Goal: Task Accomplishment & Management: Complete application form

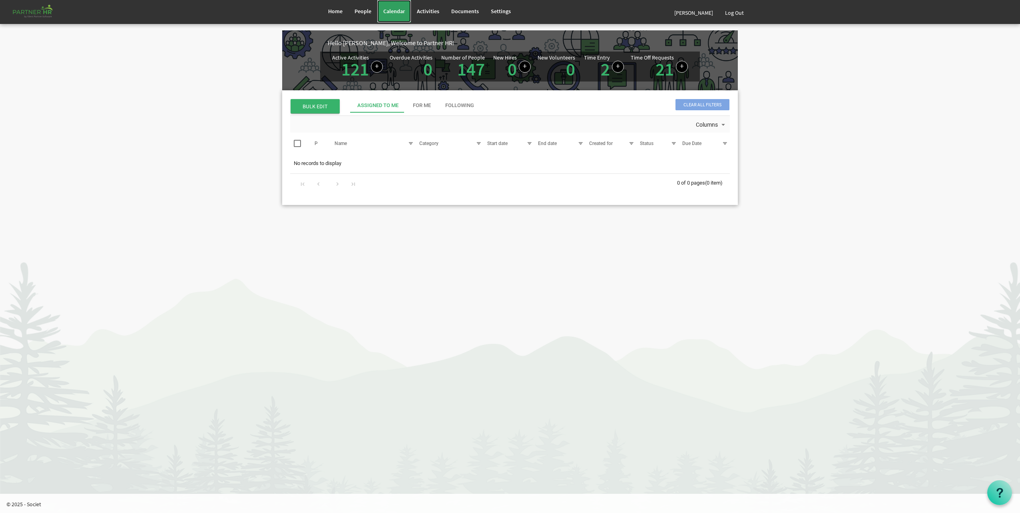
click at [402, 15] on link "Calendar" at bounding box center [394, 11] width 34 height 22
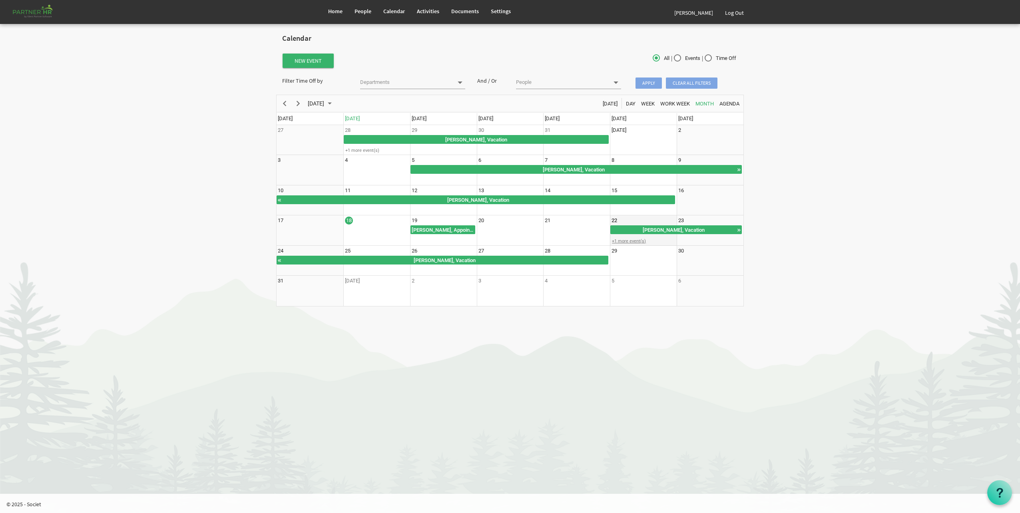
click at [631, 241] on div "+1 more event(s)" at bounding box center [643, 241] width 66 height 6
click at [636, 250] on div "Laura Conway, Vacation" at bounding box center [655, 248] width 78 height 7
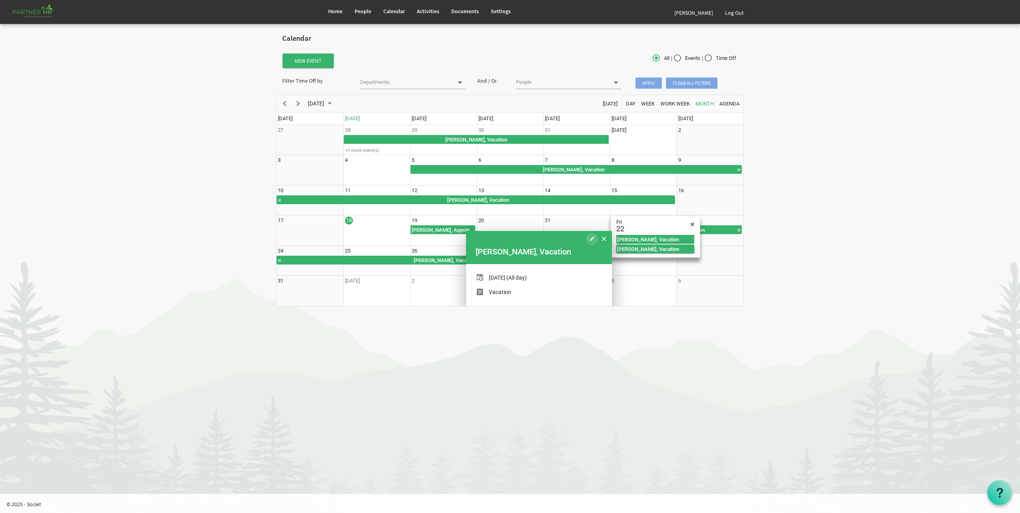
click at [590, 241] on span "of August 2025" at bounding box center [592, 239] width 4 height 10
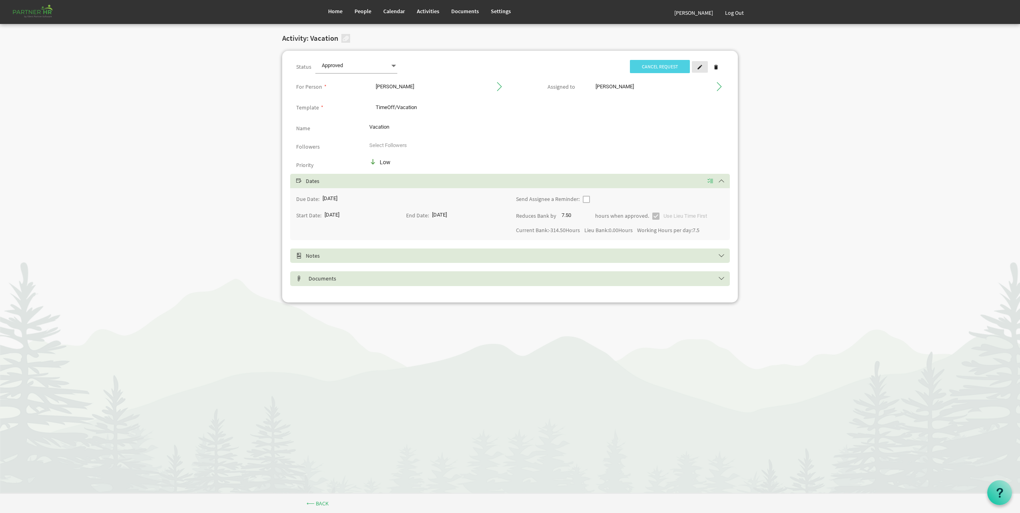
click at [700, 67] on span at bounding box center [700, 67] width 6 height 6
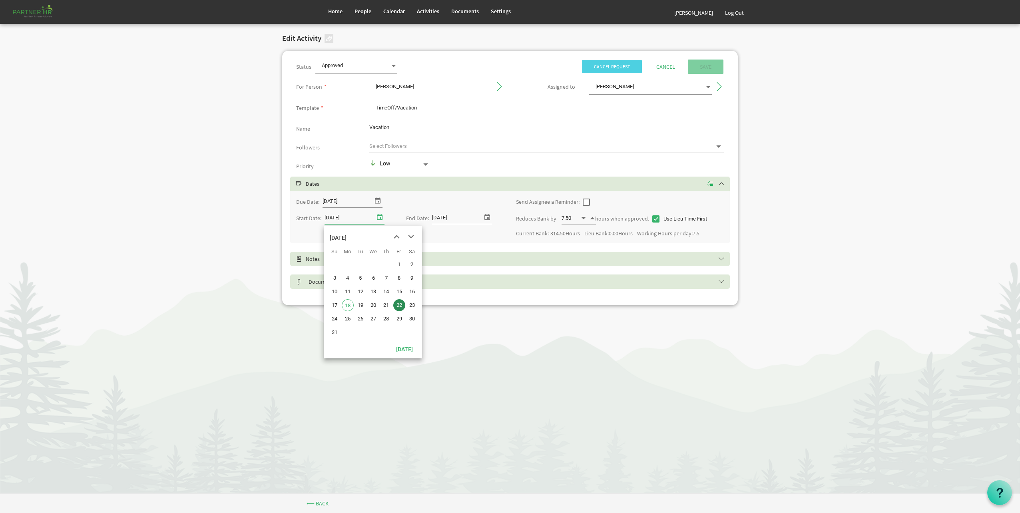
click at [377, 217] on span "select" at bounding box center [380, 217] width 10 height 10
click at [388, 309] on span "21" at bounding box center [386, 305] width 12 height 12
type input "8/21/2025"
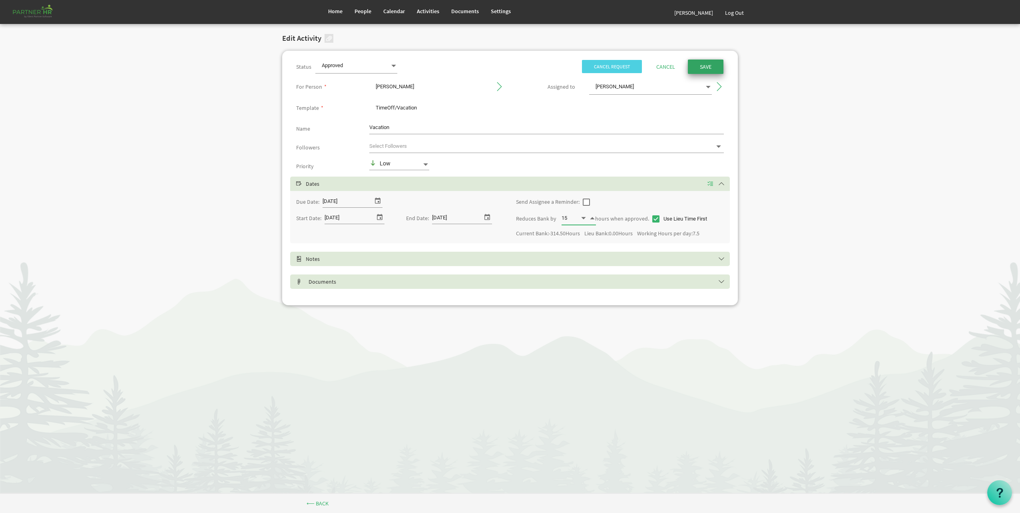
type input "15.00"
click at [718, 69] on input "Save" at bounding box center [706, 67] width 36 height 14
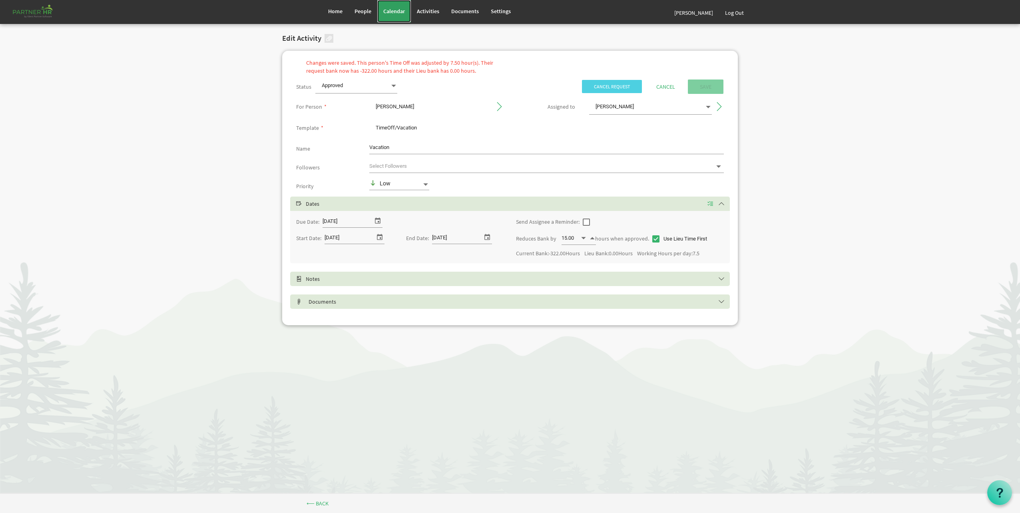
click at [395, 15] on link "Calendar" at bounding box center [394, 11] width 34 height 22
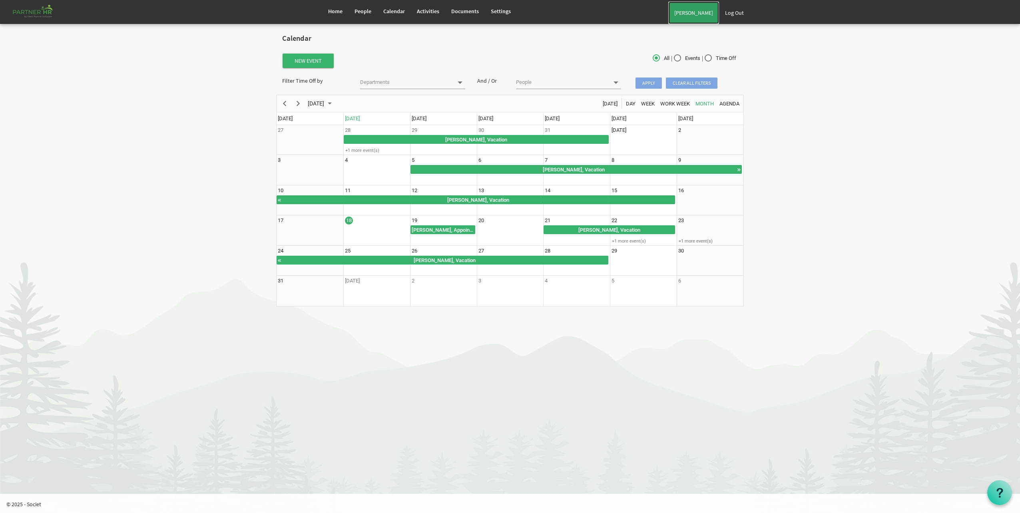
click at [699, 17] on link "[PERSON_NAME]" at bounding box center [693, 13] width 51 height 22
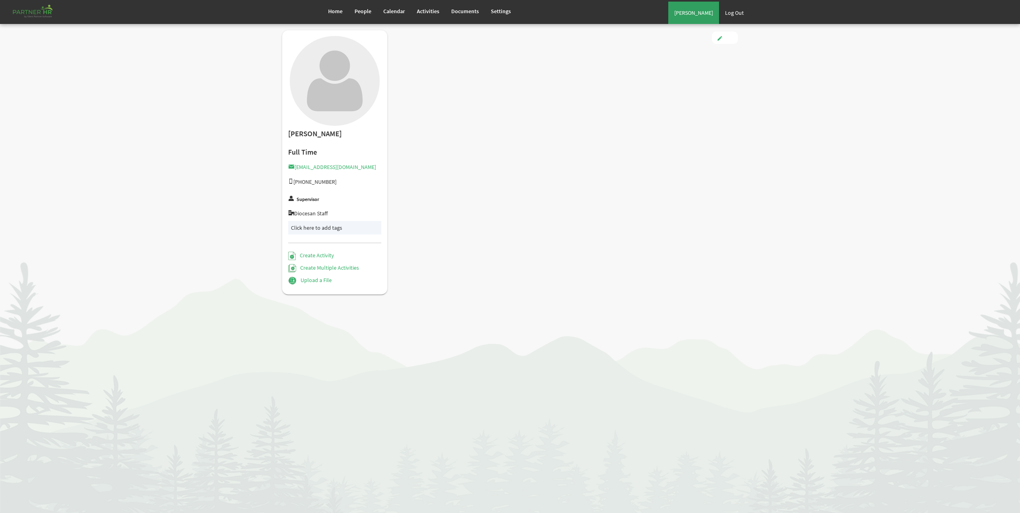
click at [708, 18] on link "[PERSON_NAME]" at bounding box center [693, 13] width 51 height 22
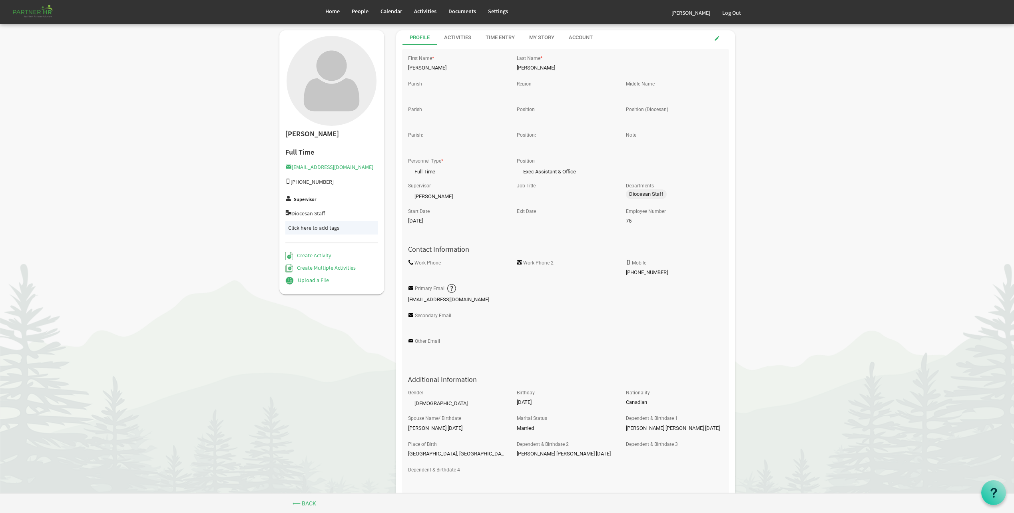
click at [466, 36] on div "Activities" at bounding box center [457, 38] width 27 height 8
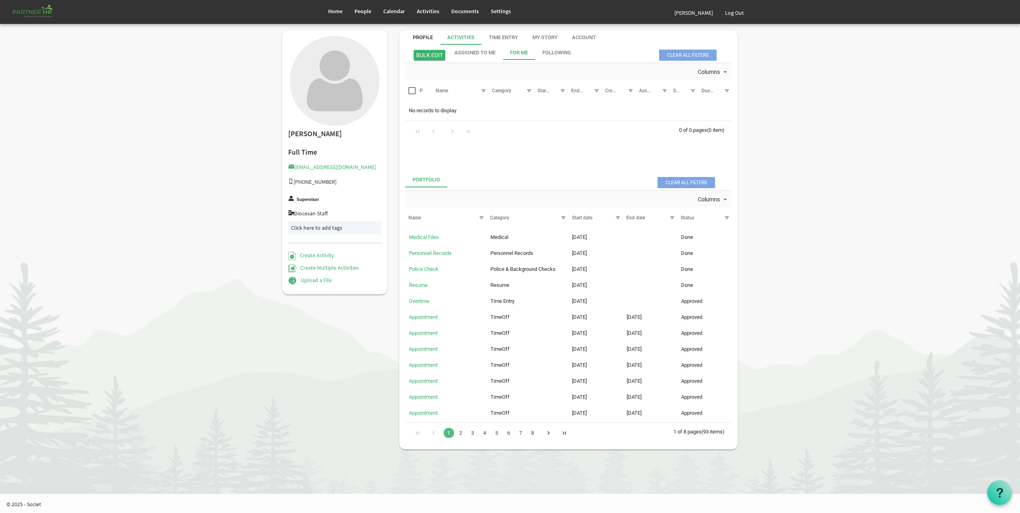
click at [424, 40] on div "Profile" at bounding box center [423, 38] width 20 height 8
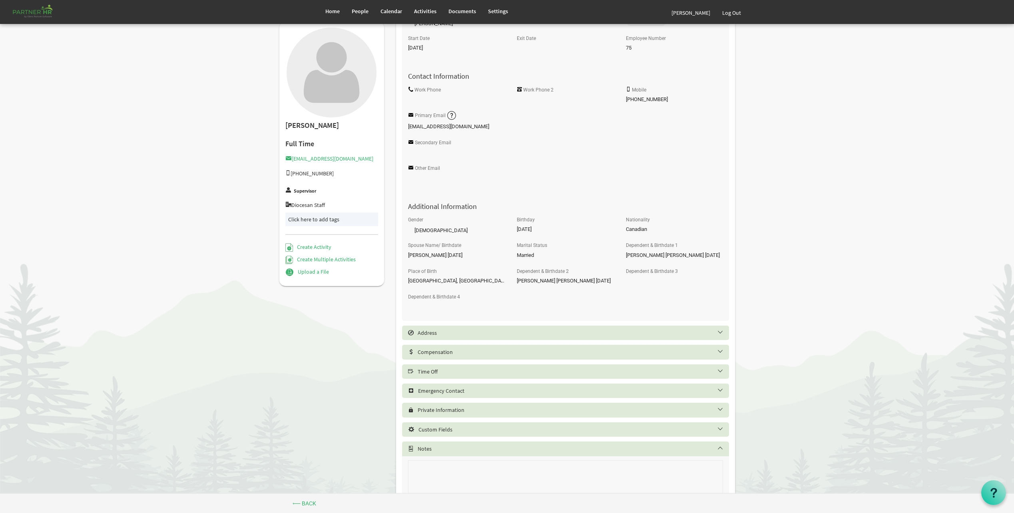
scroll to position [207, 0]
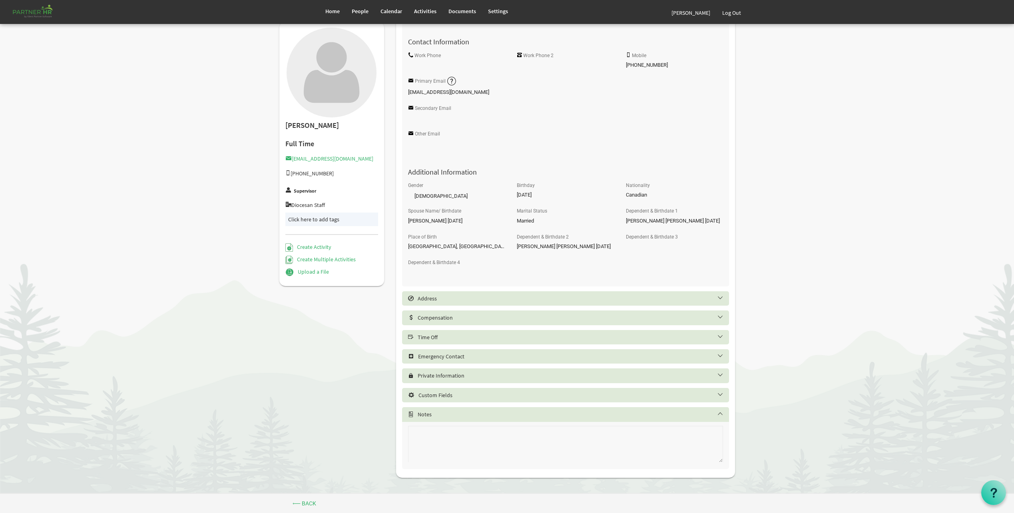
click at [456, 337] on h5 "Time Off" at bounding box center [571, 337] width 327 height 6
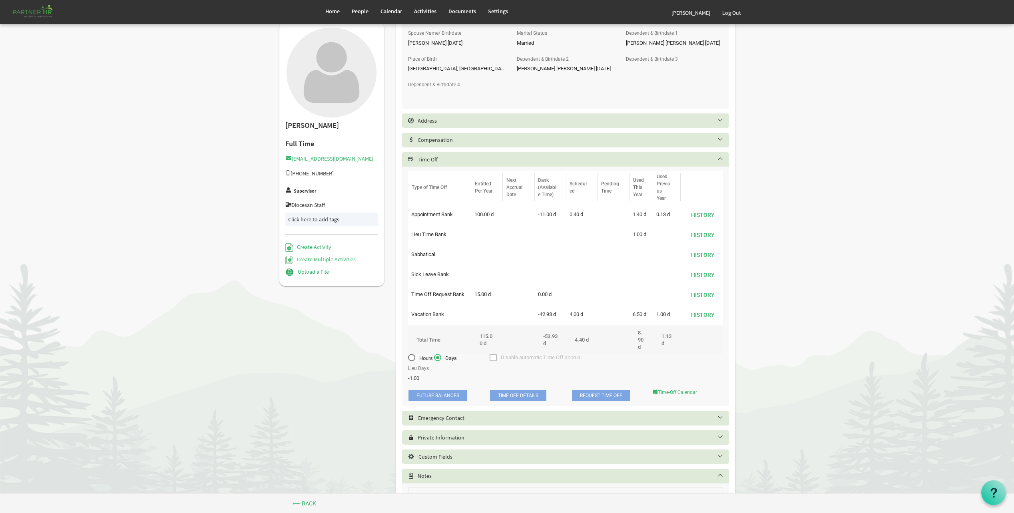
scroll to position [420, 0]
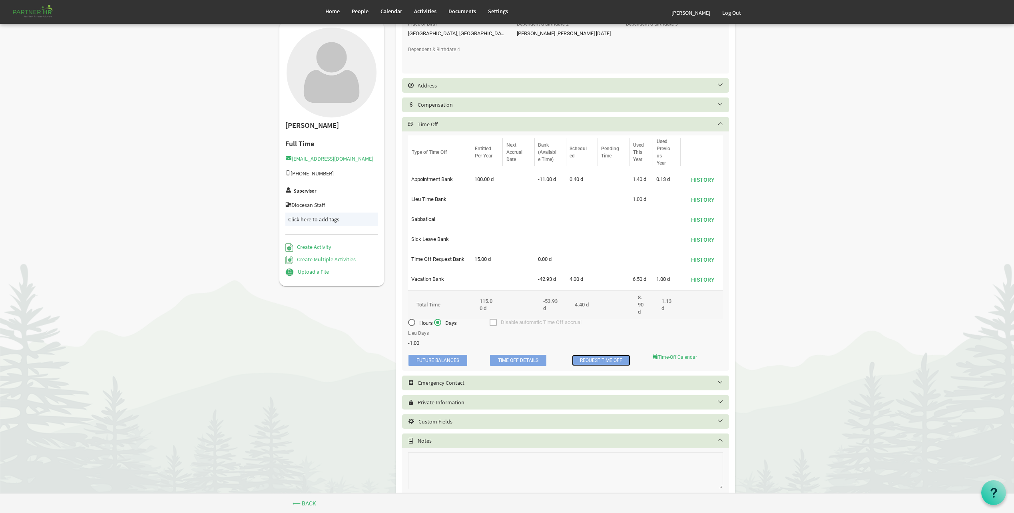
click at [608, 356] on link "Request Time Off" at bounding box center [601, 360] width 58 height 11
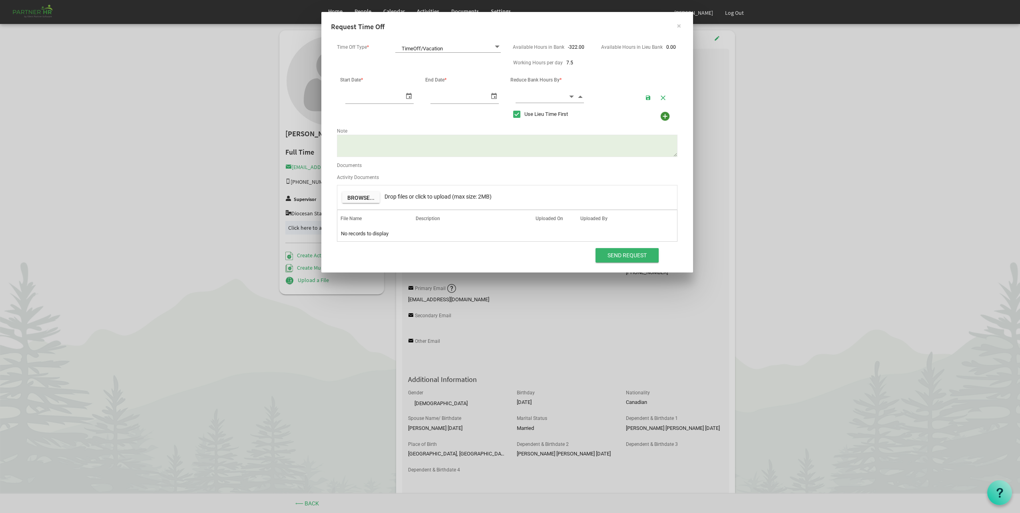
scroll to position [0, 8]
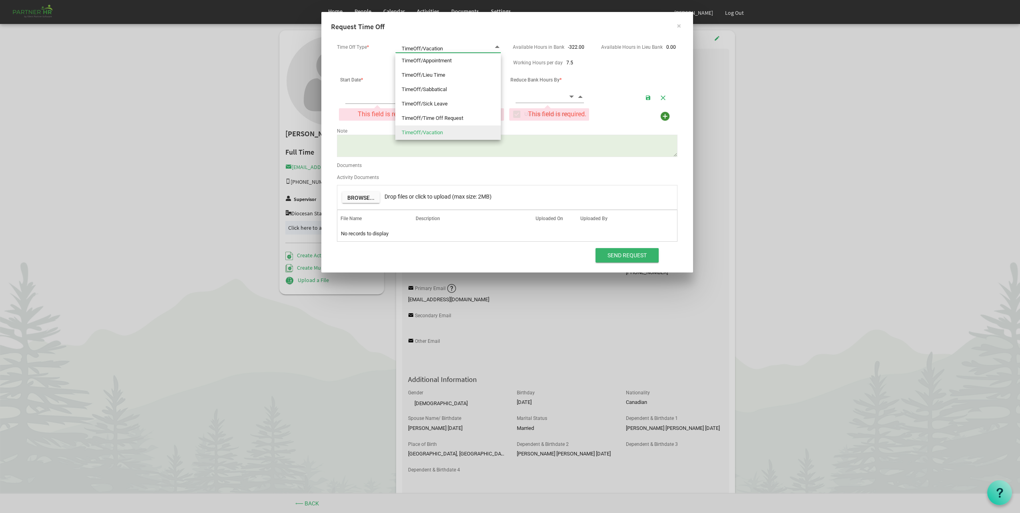
click at [478, 50] on span "TimeOff/Vacation TimeOff/Vacation" at bounding box center [448, 47] width 106 height 11
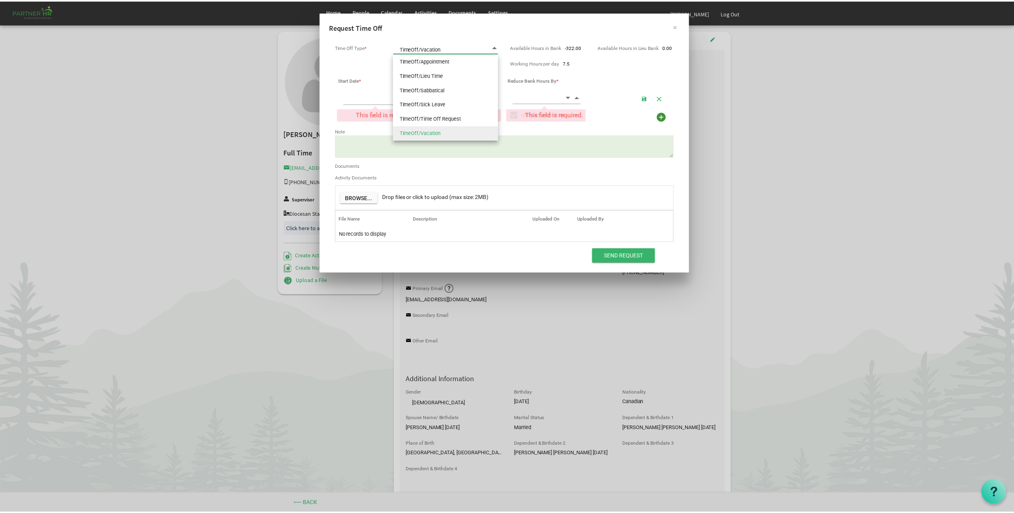
scroll to position [0, 0]
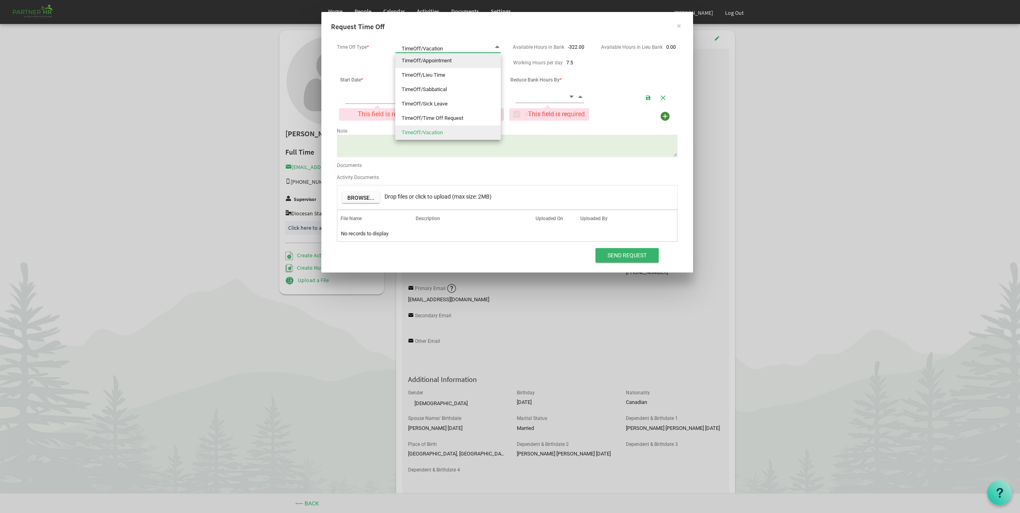
click at [458, 63] on li "TimeOff/Appointment" at bounding box center [448, 61] width 106 height 14
type input "TimeOff/Appointment"
checkbox input "false"
click at [407, 96] on span "select" at bounding box center [409, 96] width 10 height 12
click at [409, 100] on span "select" at bounding box center [409, 96] width 10 height 12
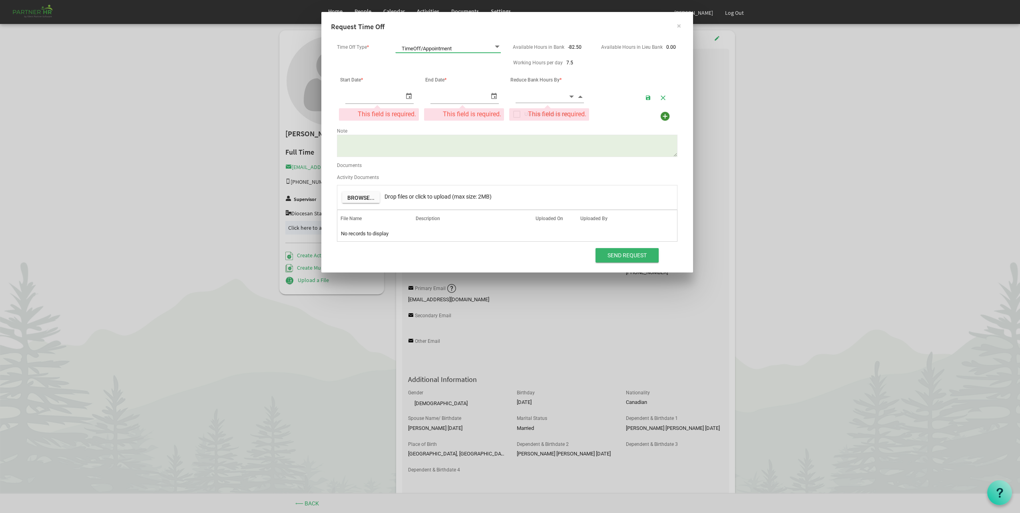
click at [406, 92] on span "select" at bounding box center [409, 96] width 10 height 12
click at [397, 199] on span "27" at bounding box center [394, 199] width 12 height 12
click at [392, 200] on span "Drop files or click to upload (max size: 2MB)" at bounding box center [437, 196] width 107 height 6
type input "8/27/2025"
click at [494, 97] on span "select" at bounding box center [494, 96] width 10 height 12
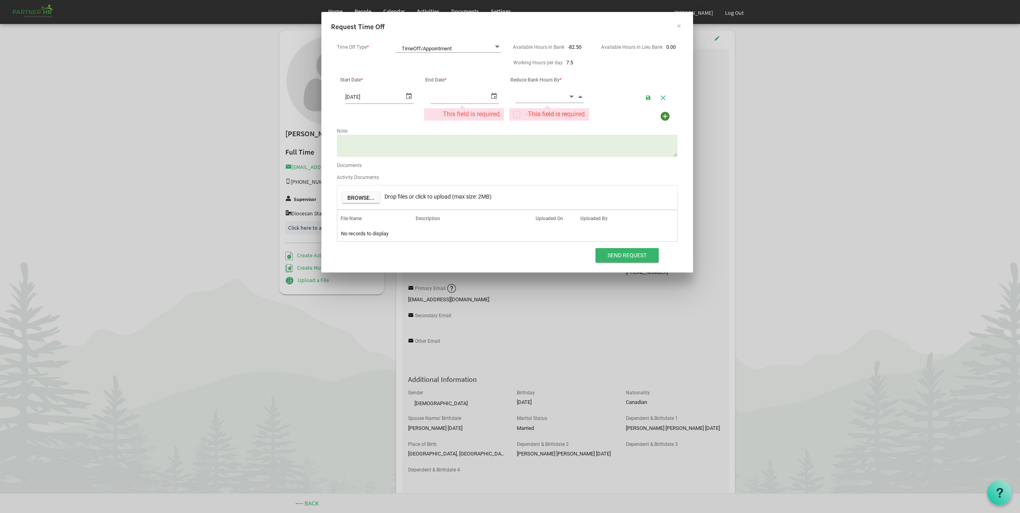
type input "8/27/2025"
click at [528, 102] on input at bounding box center [542, 96] width 52 height 12
click at [531, 97] on input at bounding box center [542, 96] width 52 height 12
click at [552, 100] on input at bounding box center [542, 96] width 52 height 12
click at [553, 96] on input at bounding box center [542, 96] width 52 height 12
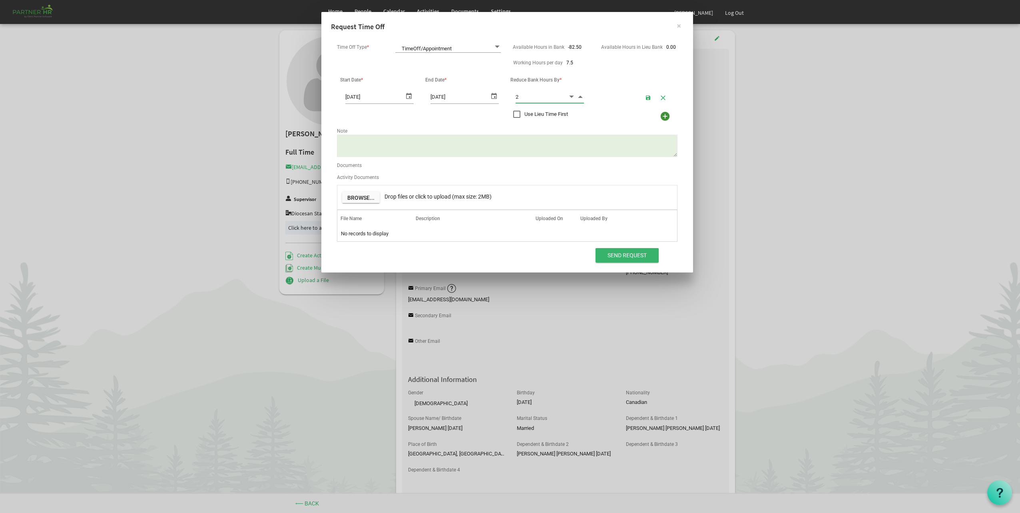
type input "2.00"
click at [517, 138] on textarea "Note" at bounding box center [507, 146] width 341 height 22
type textarea "Harper appointment 9:30"
click at [629, 257] on input "Send Request" at bounding box center [626, 255] width 63 height 14
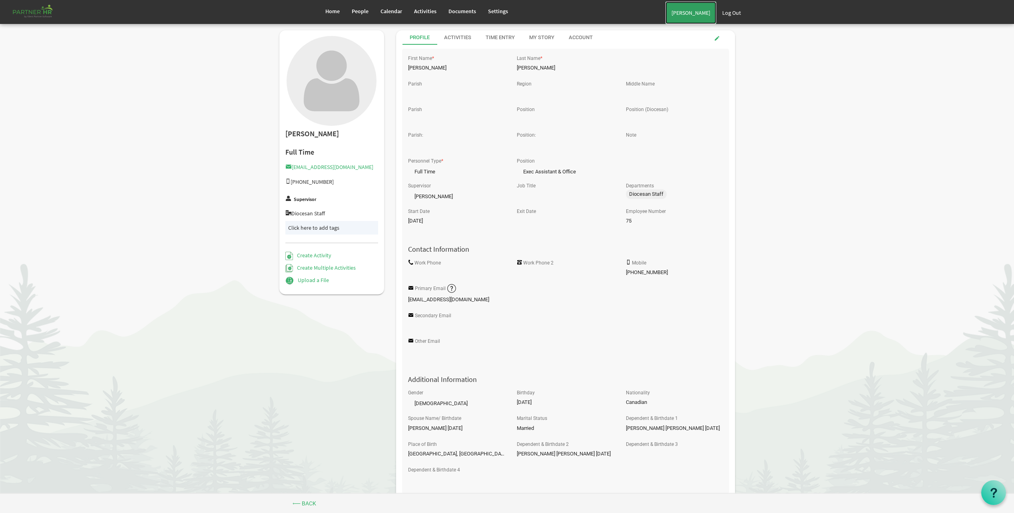
click at [711, 14] on link "[PERSON_NAME]" at bounding box center [690, 13] width 51 height 22
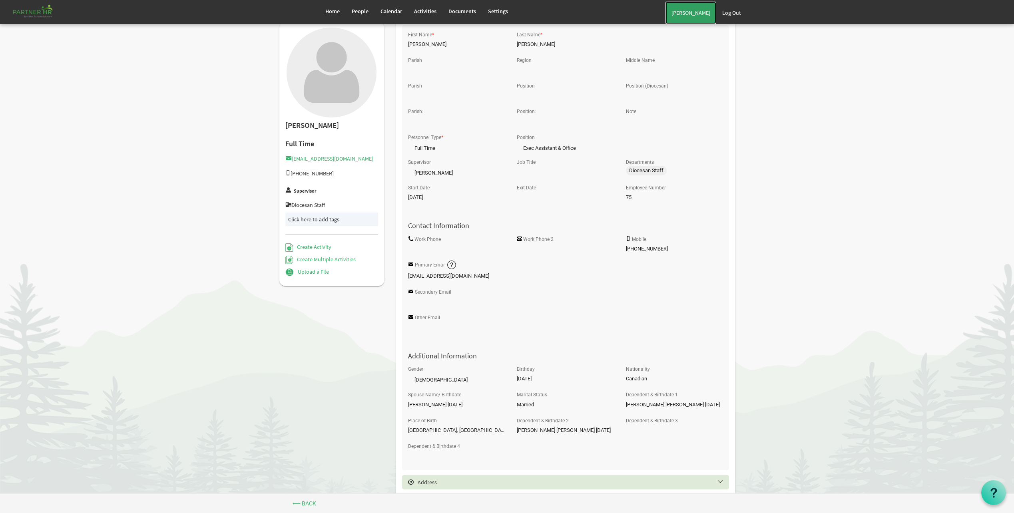
scroll to position [125, 0]
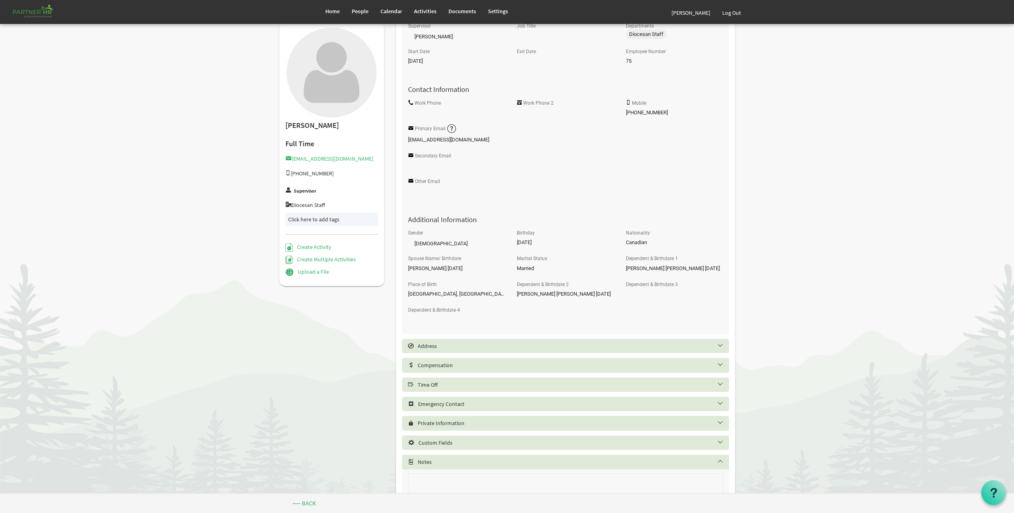
scroll to position [207, 0]
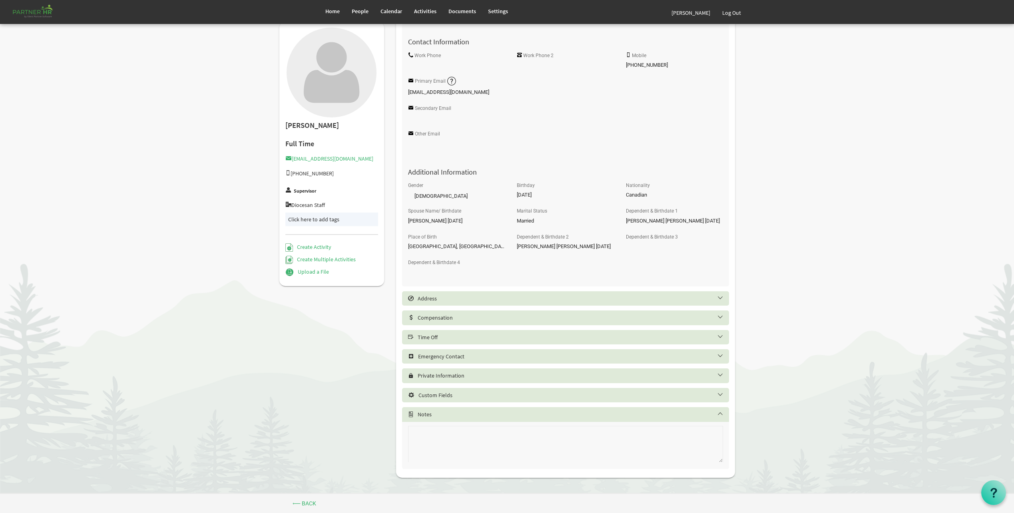
click at [448, 333] on div "Time Off" at bounding box center [565, 337] width 327 height 14
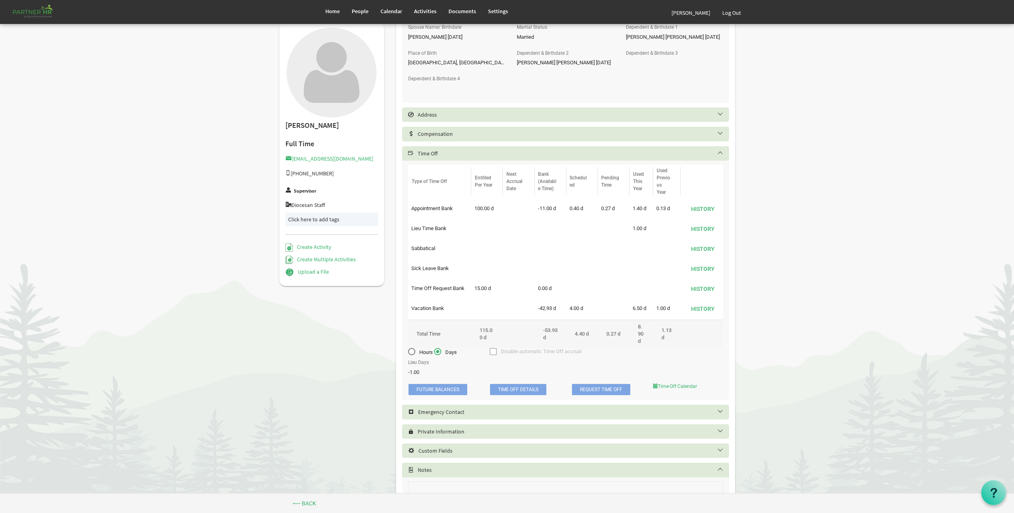
scroll to position [407, 0]
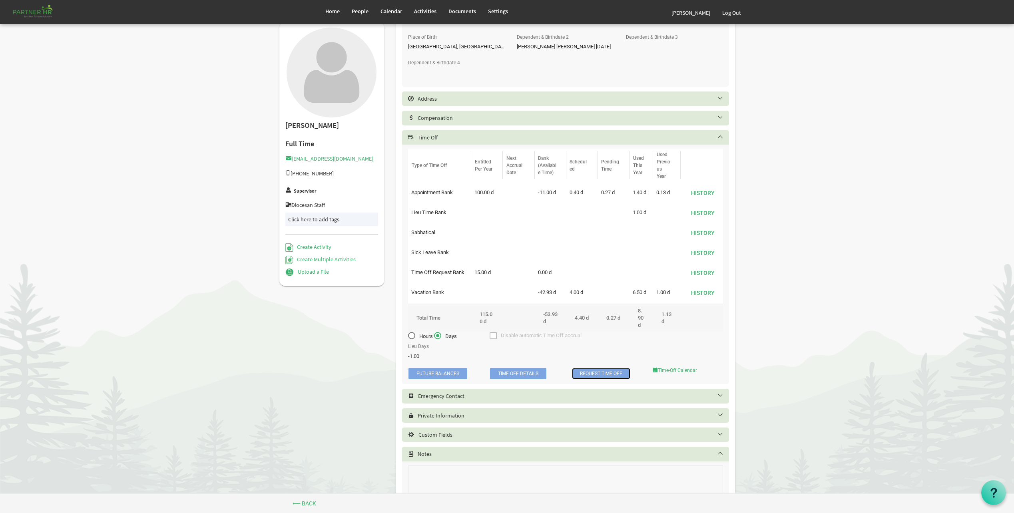
click at [603, 373] on link "Request Time Off" at bounding box center [601, 373] width 58 height 11
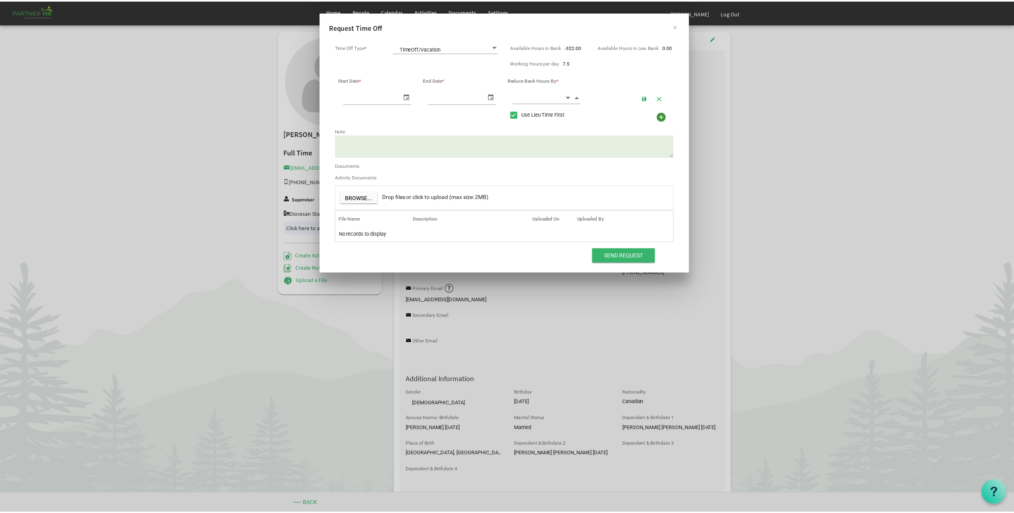
scroll to position [0, 8]
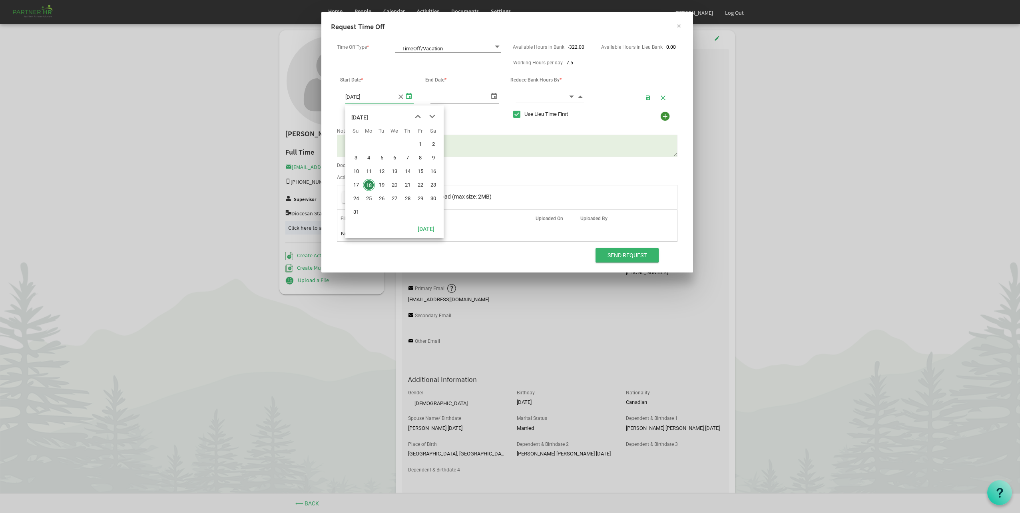
click at [409, 96] on span "select" at bounding box center [409, 96] width 10 height 12
click at [365, 204] on td "25" at bounding box center [368, 199] width 13 height 14
type input "8/25/2025"
click at [486, 98] on input "text" at bounding box center [459, 96] width 59 height 13
click at [490, 97] on span "select" at bounding box center [494, 96] width 10 height 12
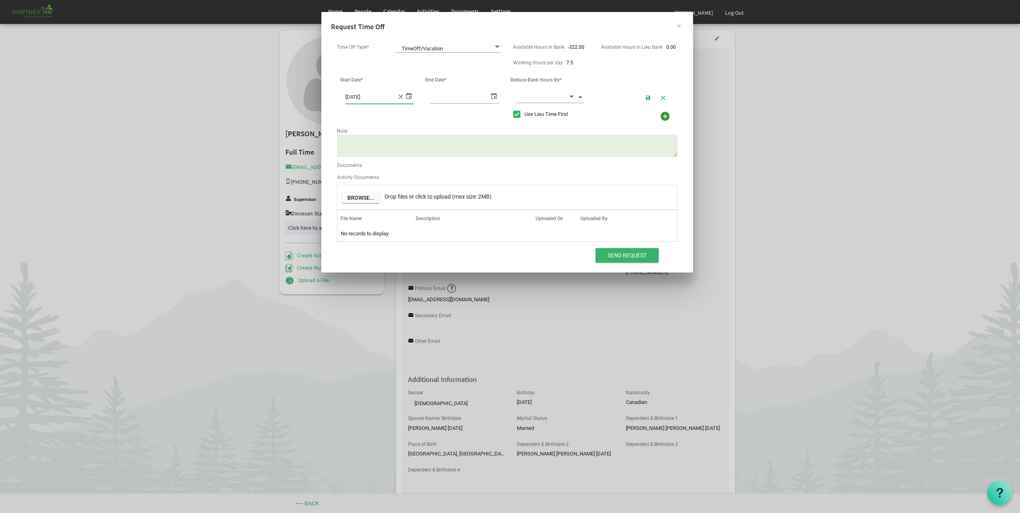
click at [494, 93] on span "select" at bounding box center [494, 96] width 10 height 12
click at [463, 197] on span "26" at bounding box center [467, 199] width 12 height 12
type input "8/26/2025"
click at [531, 98] on input at bounding box center [542, 96] width 52 height 12
type input "15"
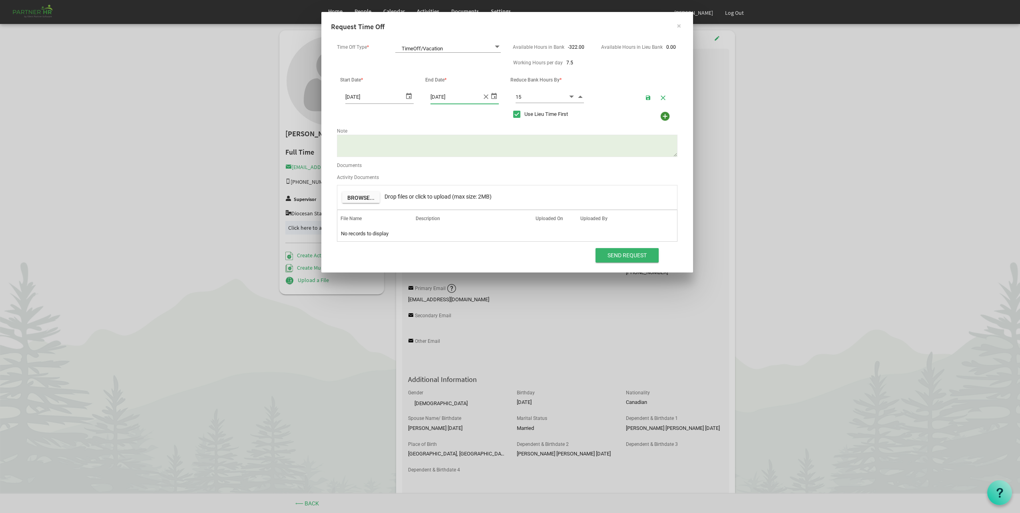
click at [517, 114] on span at bounding box center [516, 114] width 7 height 7
click at [514, 112] on input "Use Lieu Time First" at bounding box center [513, 112] width 0 height 0
checkbox input "false"
type input "15.00"
click at [566, 127] on div "Note" at bounding box center [507, 129] width 352 height 9
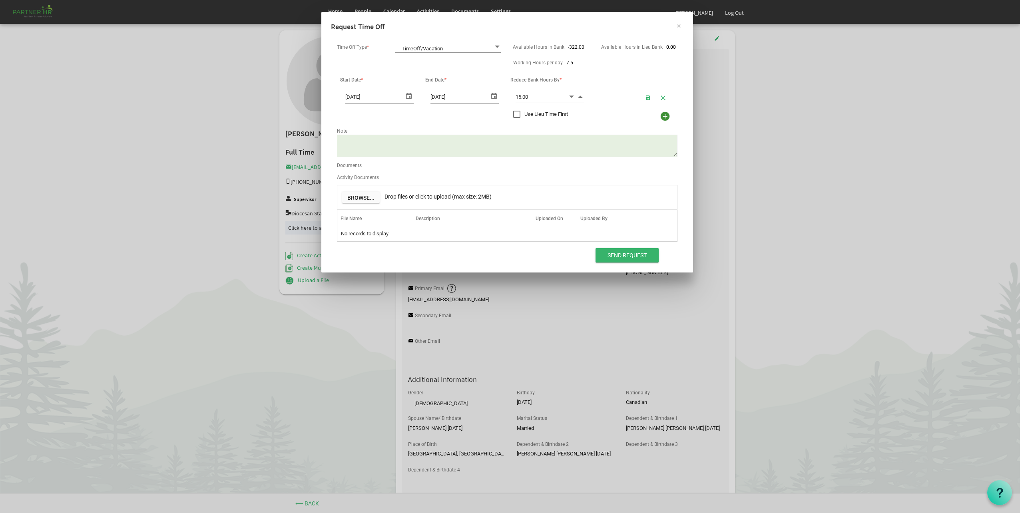
click at [560, 148] on textarea "Note" at bounding box center [507, 146] width 341 height 22
click at [607, 256] on input "Send Request" at bounding box center [626, 255] width 63 height 14
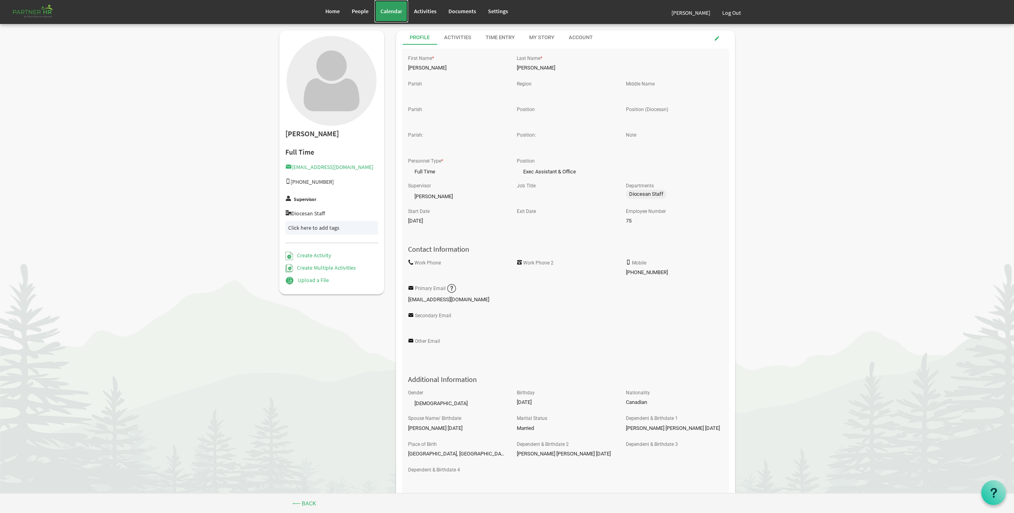
click at [394, 17] on link "Calendar" at bounding box center [391, 11] width 34 height 22
click at [385, 10] on span "Calendar" at bounding box center [391, 11] width 22 height 7
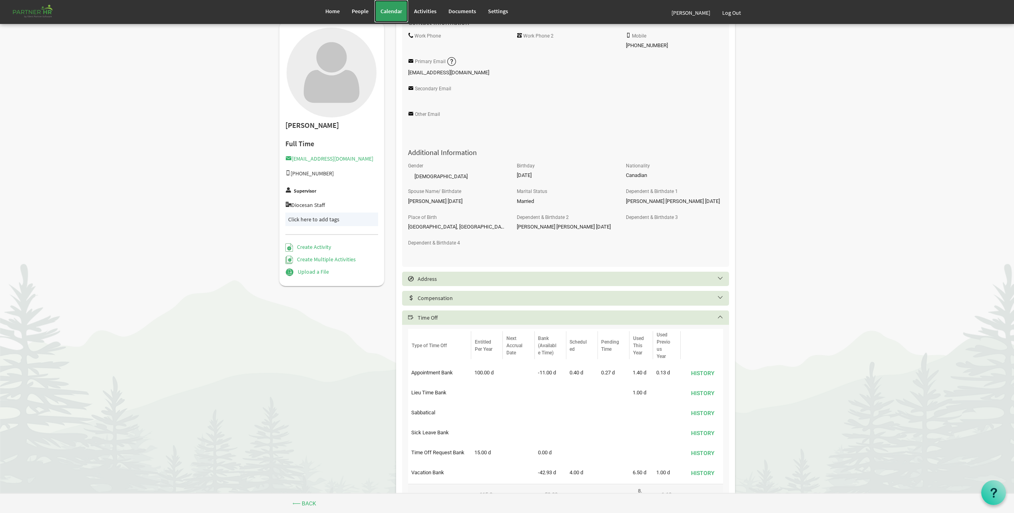
scroll to position [319, 0]
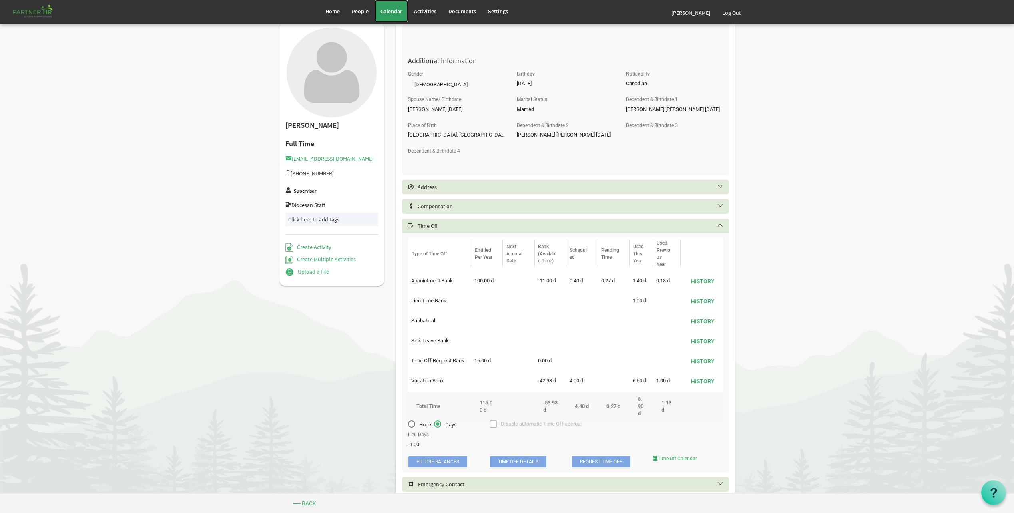
click at [396, 10] on span "Calendar" at bounding box center [391, 11] width 22 height 7
click at [396, 14] on span "Calendar" at bounding box center [391, 11] width 22 height 7
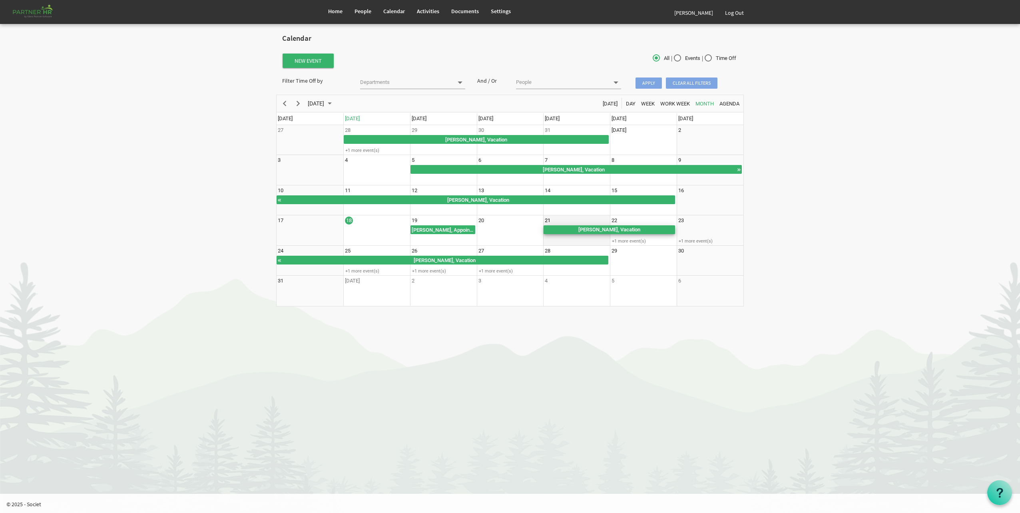
click at [587, 232] on div "Laura Conway, Vacation" at bounding box center [609, 229] width 131 height 9
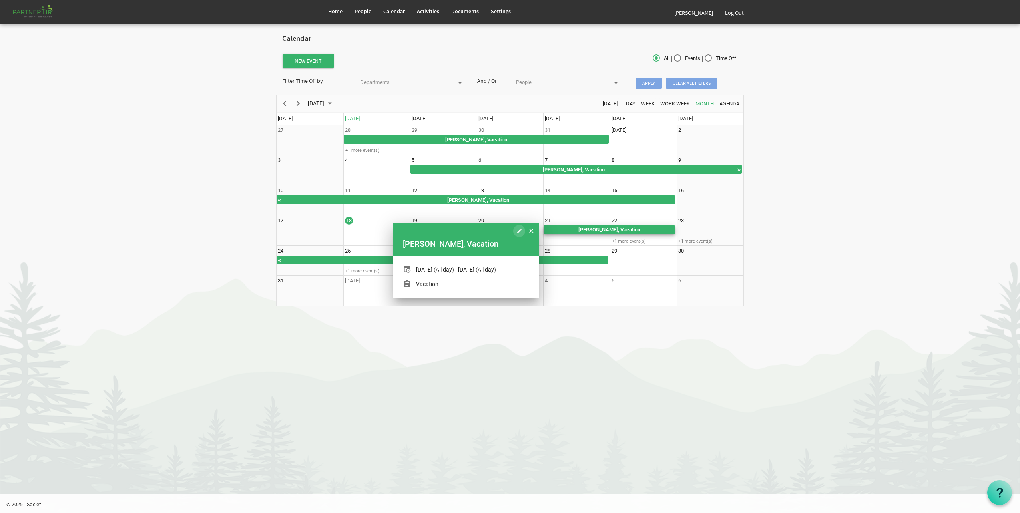
click at [517, 229] on span "of August 2025" at bounding box center [519, 231] width 4 height 10
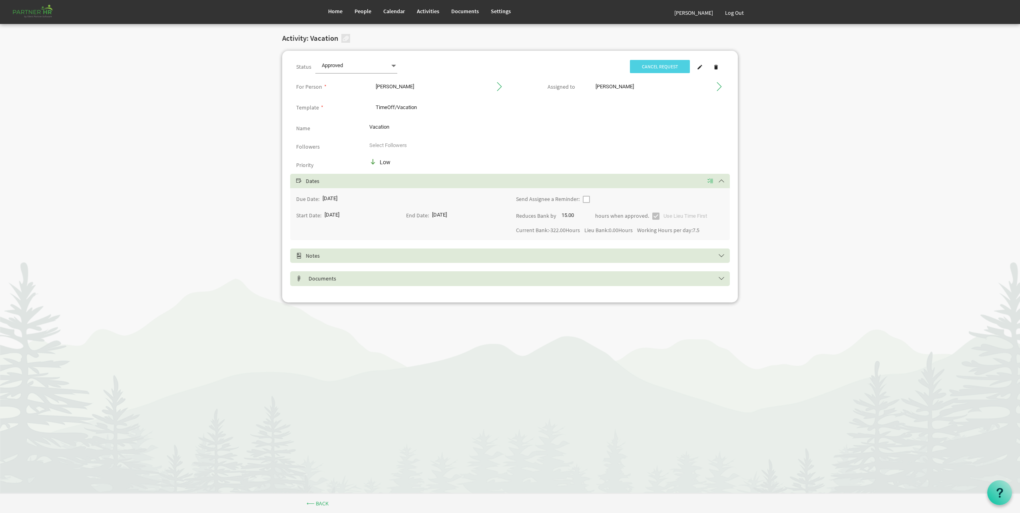
click at [655, 216] on span "Use Lieu Time First" at bounding box center [679, 215] width 55 height 7
click at [703, 68] on link at bounding box center [700, 67] width 16 height 12
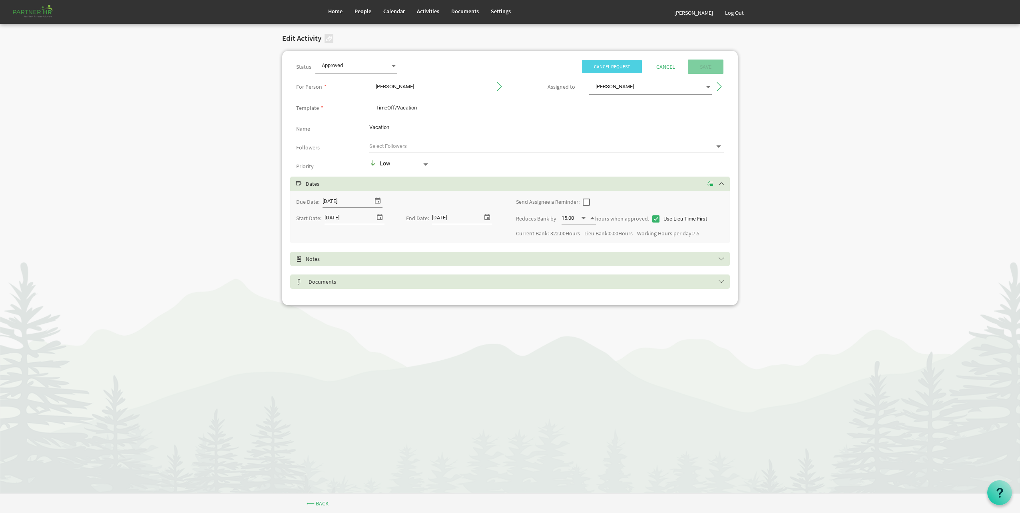
click at [654, 221] on span at bounding box center [655, 218] width 7 height 7
click at [653, 216] on input "Use Lieu Time First" at bounding box center [652, 215] width 0 height 0
checkbox input "false"
click at [707, 67] on input "submit" at bounding box center [706, 67] width 36 height 14
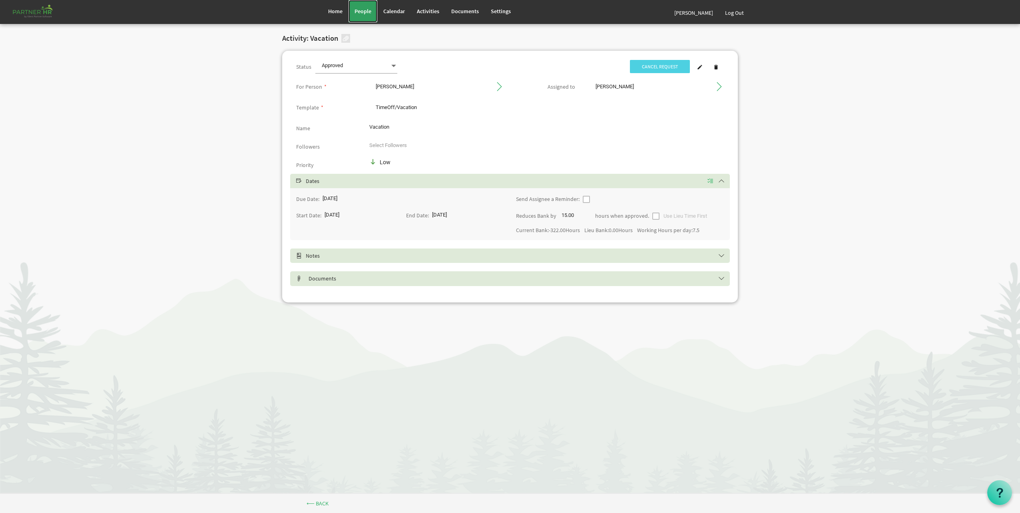
click at [367, 7] on link "People" at bounding box center [362, 11] width 29 height 22
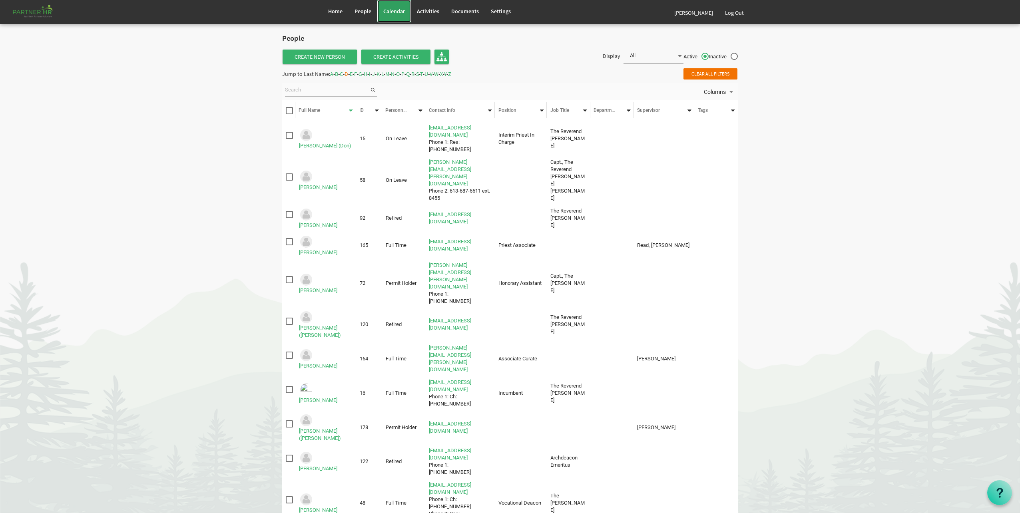
click at [391, 8] on span "Calendar" at bounding box center [394, 11] width 22 height 7
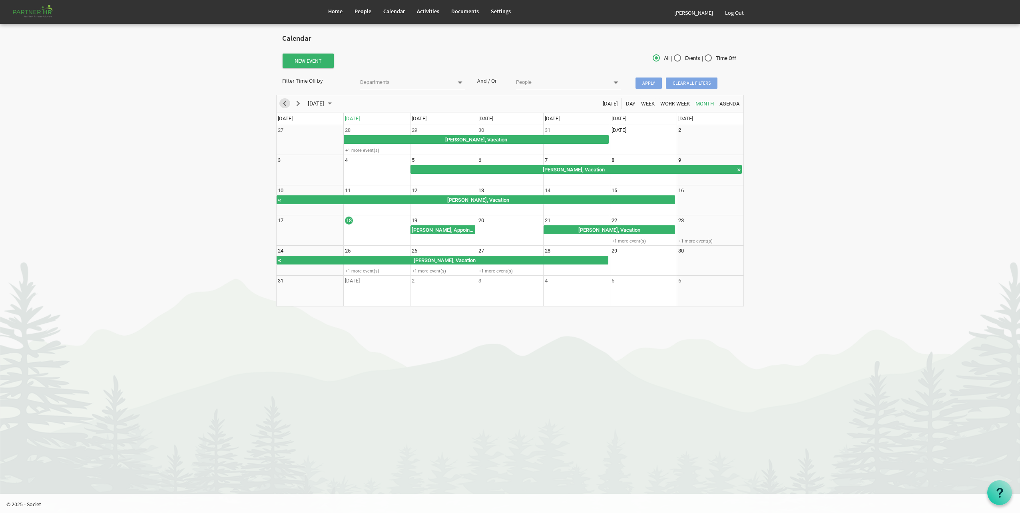
click at [282, 105] on span "Previous" at bounding box center [285, 104] width 10 height 10
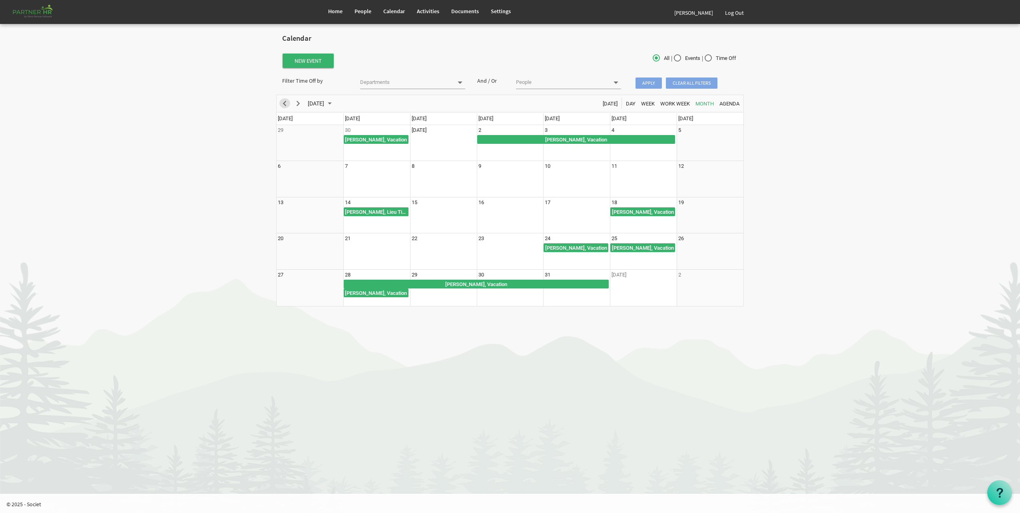
click at [282, 105] on span "Previous" at bounding box center [285, 104] width 10 height 10
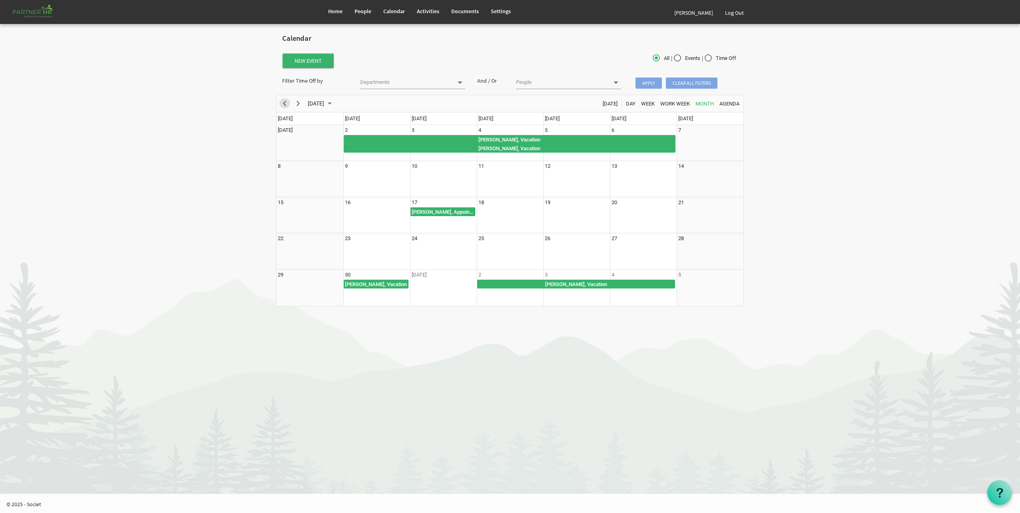
click at [282, 105] on span "Previous" at bounding box center [285, 104] width 10 height 10
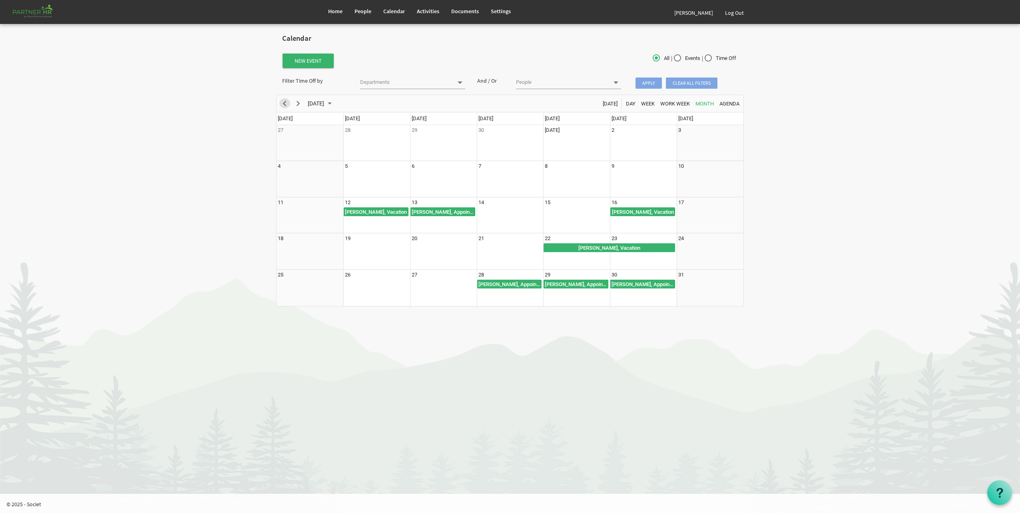
click at [282, 105] on schedule "[DATE] [DATE] Day Week Work Week Month Agenda [DATE] [DATE] [DATE] [DATE] [DATE…" at bounding box center [510, 201] width 468 height 212
click at [282, 105] on span "Previous" at bounding box center [285, 104] width 10 height 10
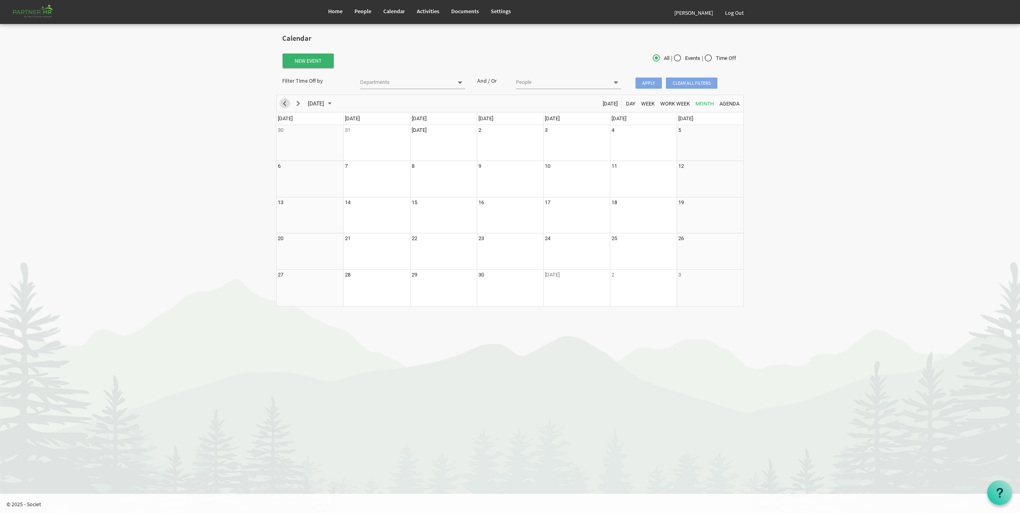
click at [285, 104] on span "Previous" at bounding box center [285, 104] width 10 height 10
click at [297, 104] on span "Next" at bounding box center [298, 104] width 10 height 10
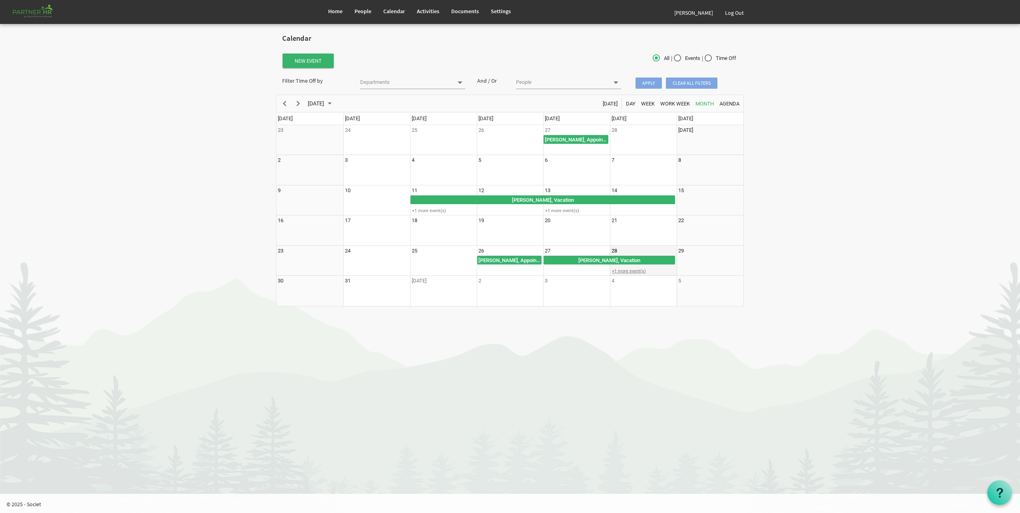
click at [637, 272] on div "+1 more event(s)" at bounding box center [643, 271] width 66 height 6
click at [303, 105] on span "Next" at bounding box center [298, 104] width 10 height 10
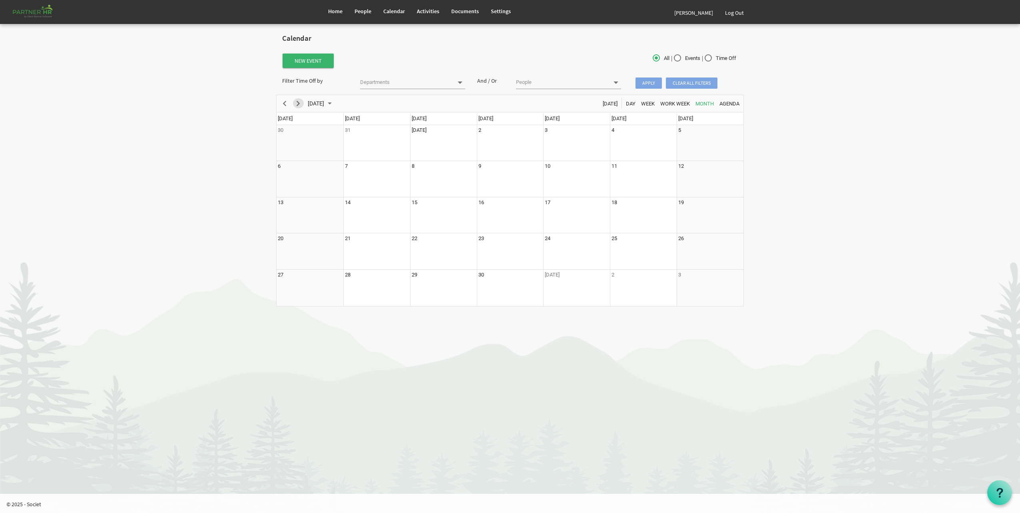
click at [299, 104] on span "Next" at bounding box center [298, 104] width 10 height 10
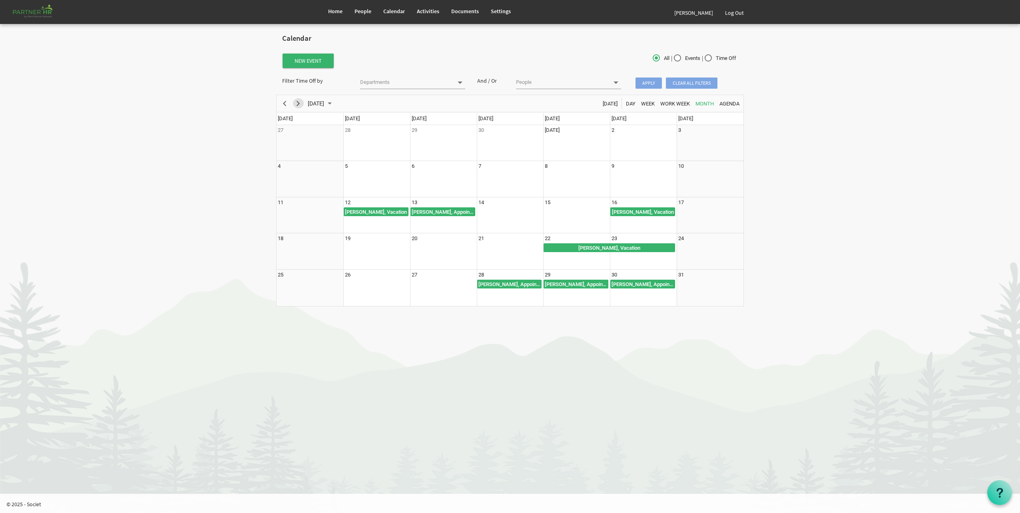
click at [302, 104] on span "Next" at bounding box center [298, 104] width 10 height 10
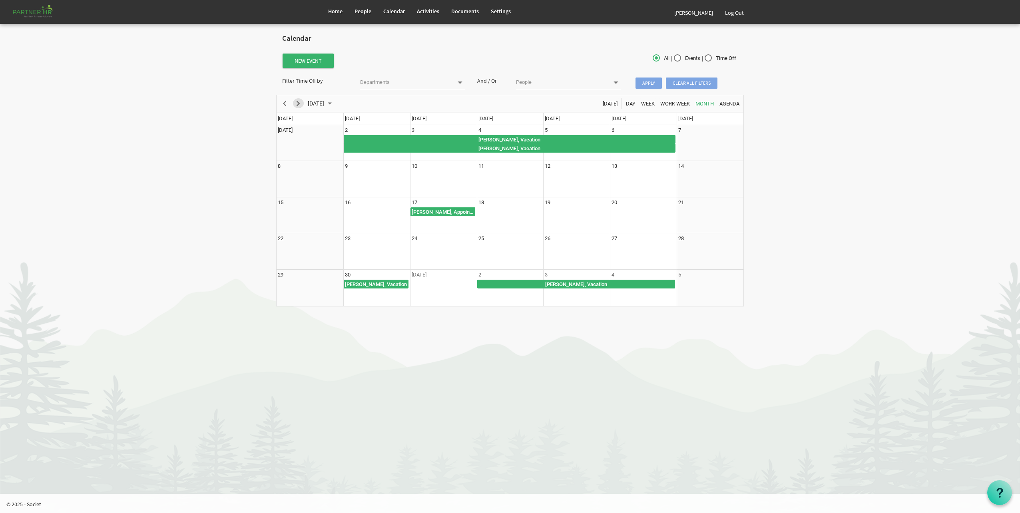
click at [303, 105] on button "Next" at bounding box center [298, 103] width 11 height 10
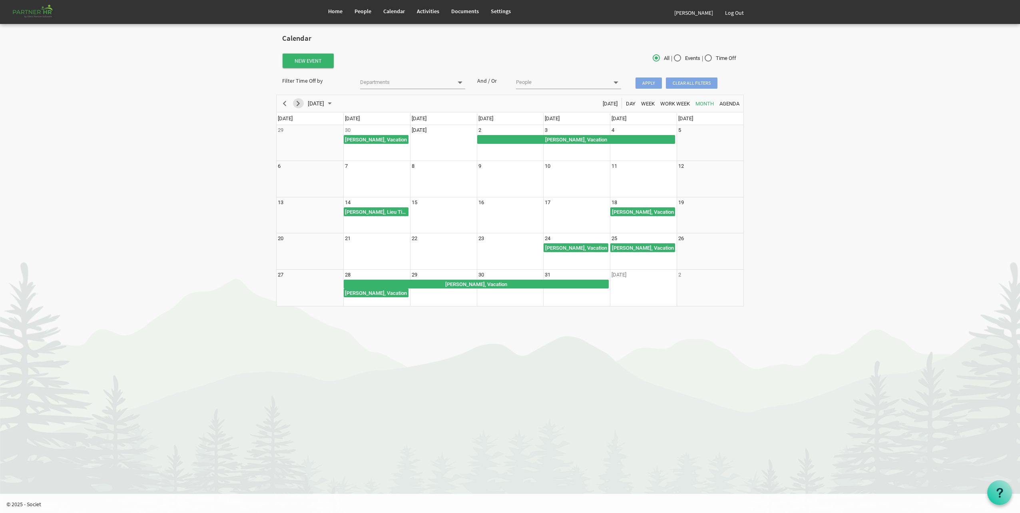
click at [300, 104] on span "Next" at bounding box center [298, 104] width 10 height 10
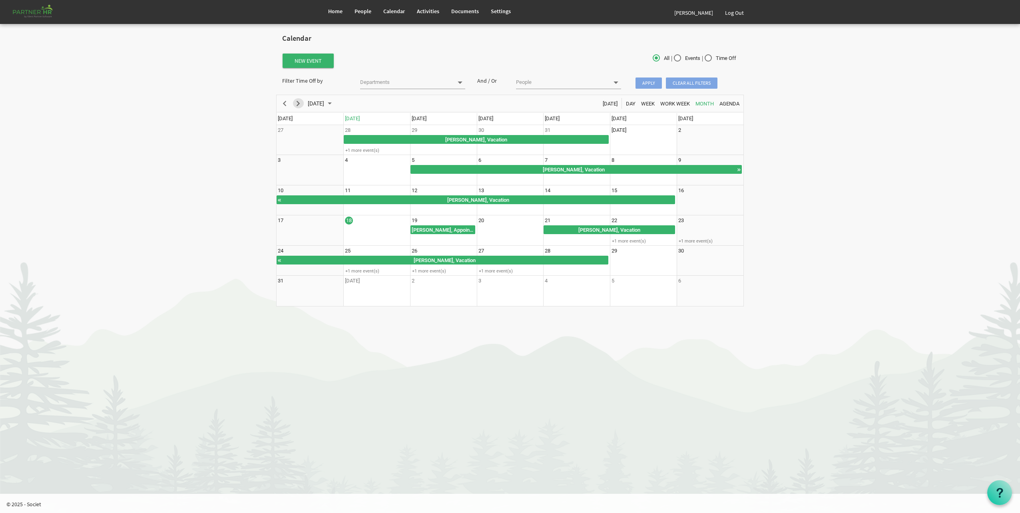
click at [300, 105] on span "Next" at bounding box center [298, 104] width 10 height 10
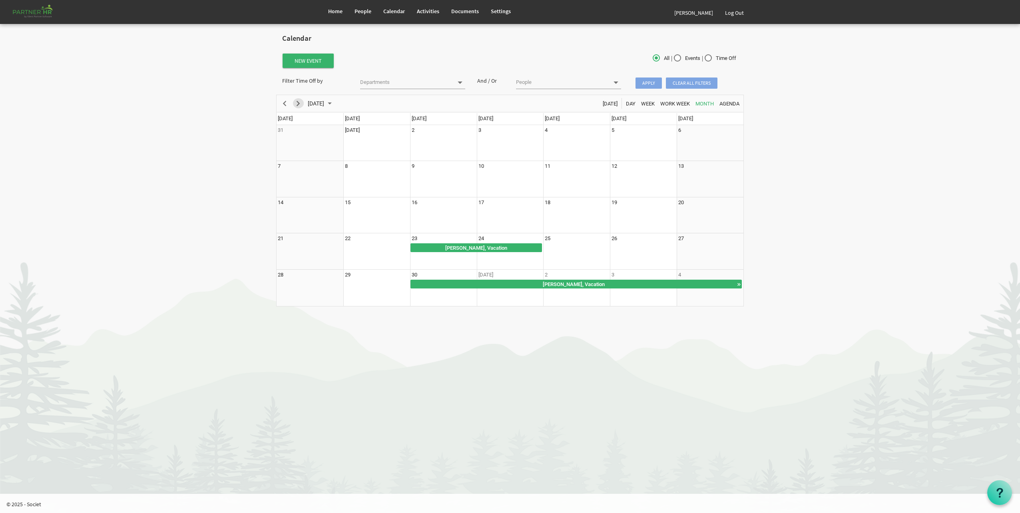
click at [296, 104] on span "Next" at bounding box center [298, 104] width 10 height 10
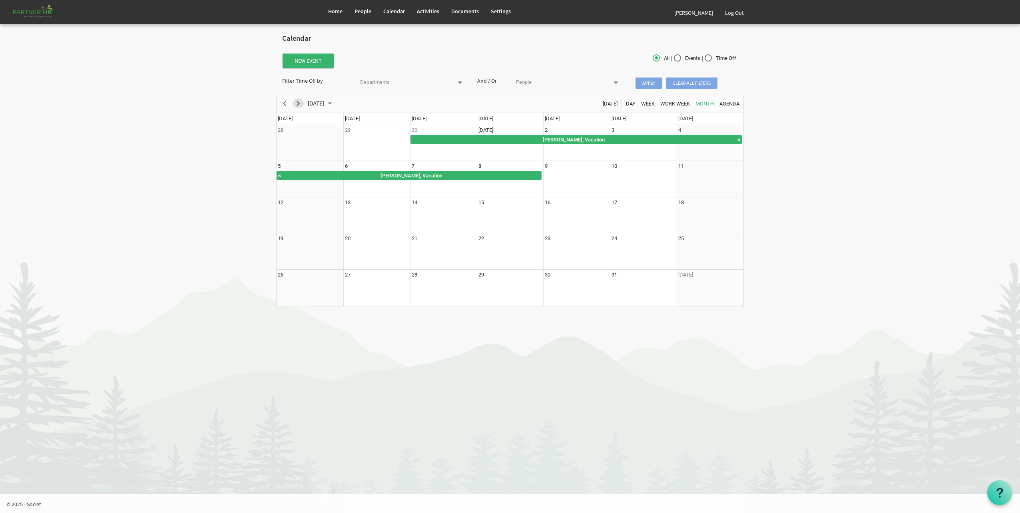
click at [296, 104] on span "Next" at bounding box center [298, 104] width 10 height 10
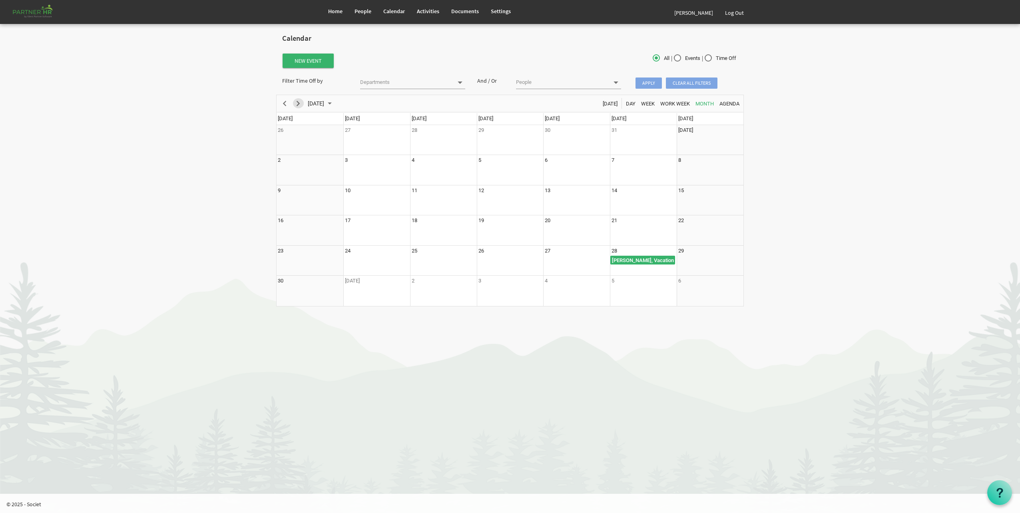
click at [296, 104] on span "Next" at bounding box center [298, 104] width 10 height 10
click at [288, 105] on span "Previous" at bounding box center [285, 104] width 10 height 10
